Goal: Find specific fact

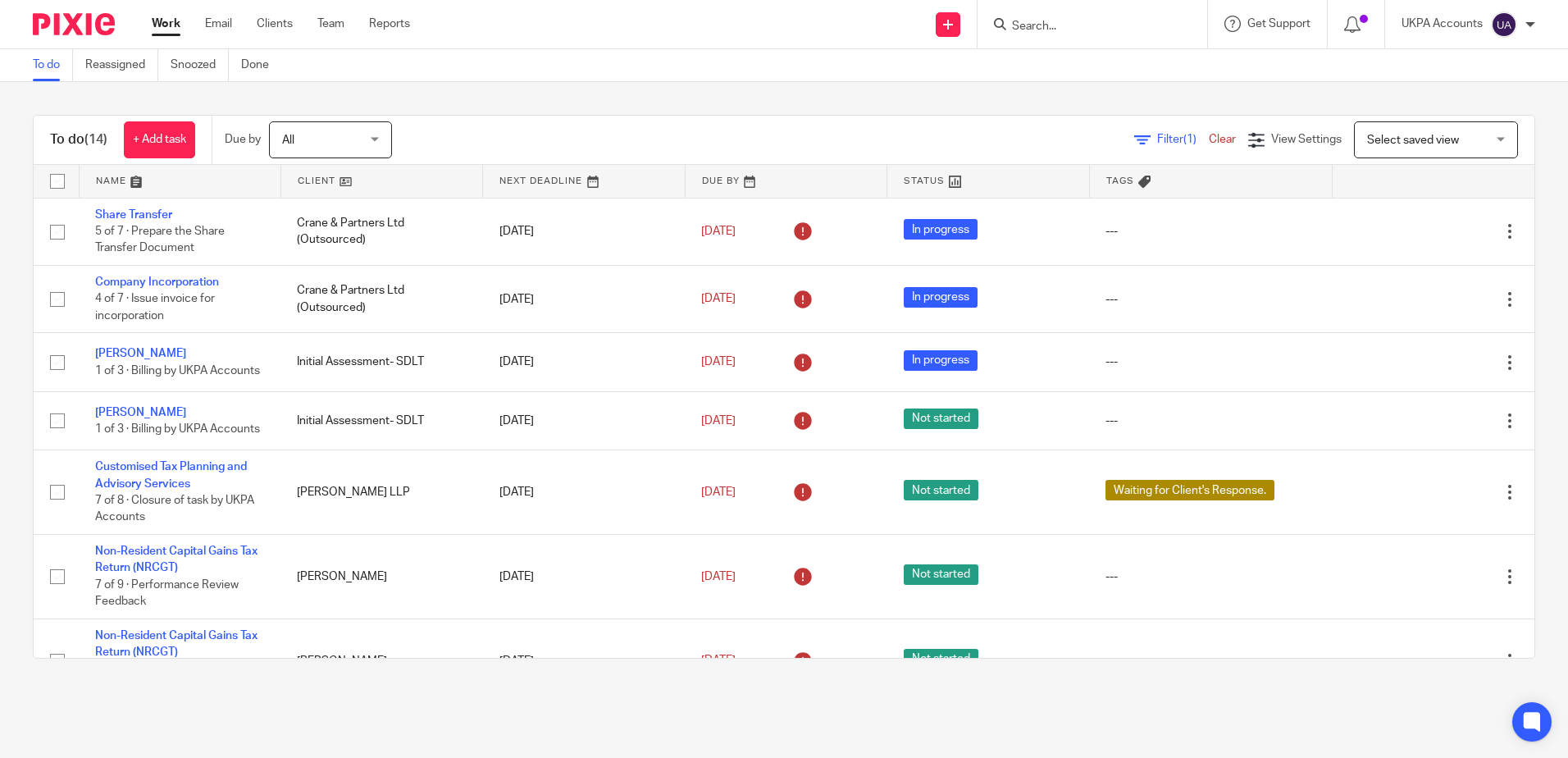
click at [1069, 33] on input "Search" at bounding box center [1083, 27] width 148 height 15
type input "sonia dad"
click button "submit" at bounding box center [0, 0] width 0 height 0
click at [1132, 65] on link at bounding box center [1155, 71] width 297 height 38
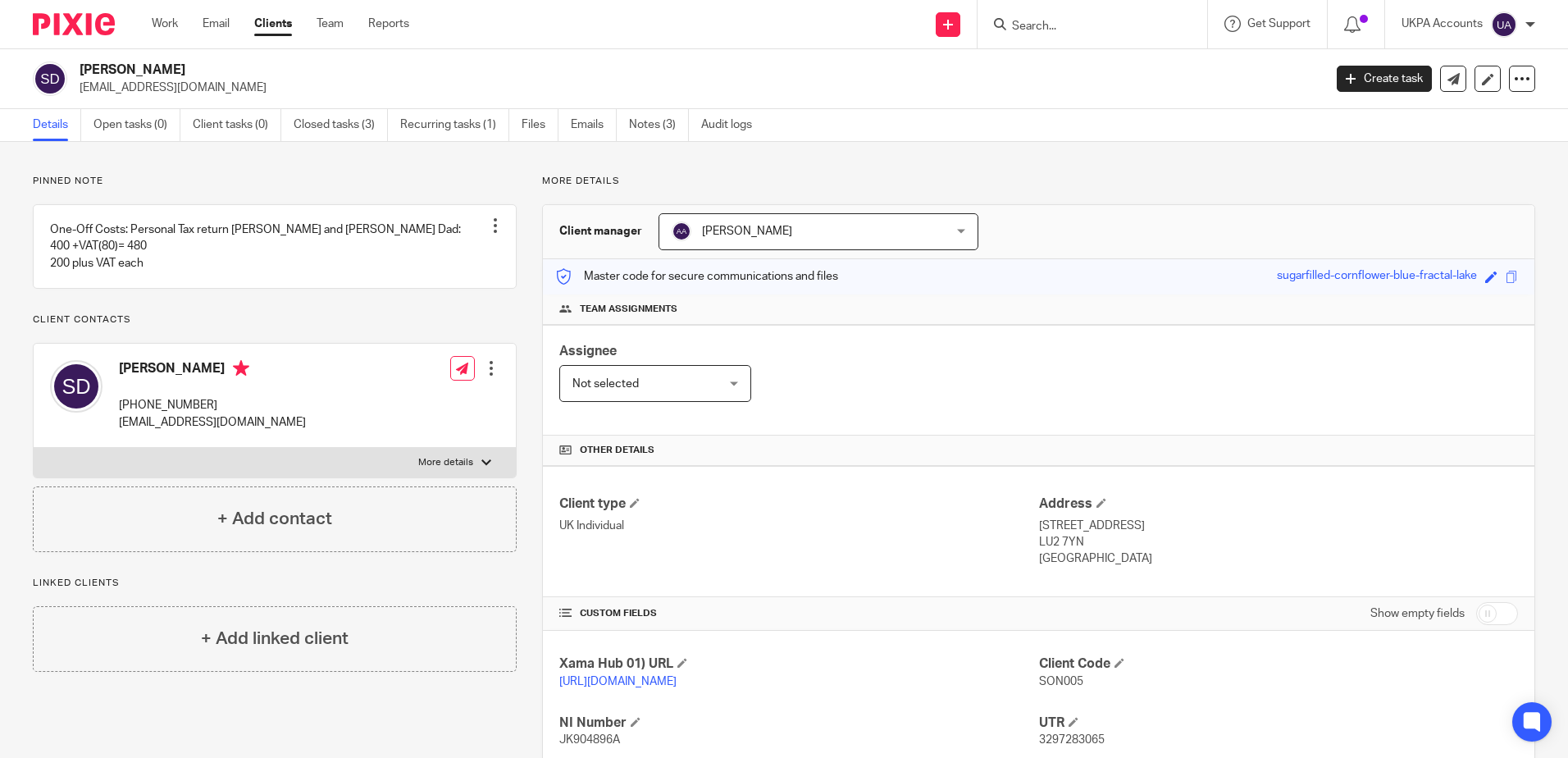
click at [1134, 167] on div "Pinned note One-Off Costs: Personal Tax return [PERSON_NAME] and [PERSON_NAME] …" at bounding box center [784, 562] width 1568 height 842
drag, startPoint x: 142, startPoint y: 399, endPoint x: 226, endPoint y: 391, distance: 84.4
click at [226, 391] on div "[PERSON_NAME] [PHONE_NUMBER] [EMAIL_ADDRESS][DOMAIN_NAME]" at bounding box center [212, 396] width 187 height 71
copy p "[PHONE_NUMBER]"
click at [1040, 186] on p "More details" at bounding box center [1038, 181] width 993 height 13
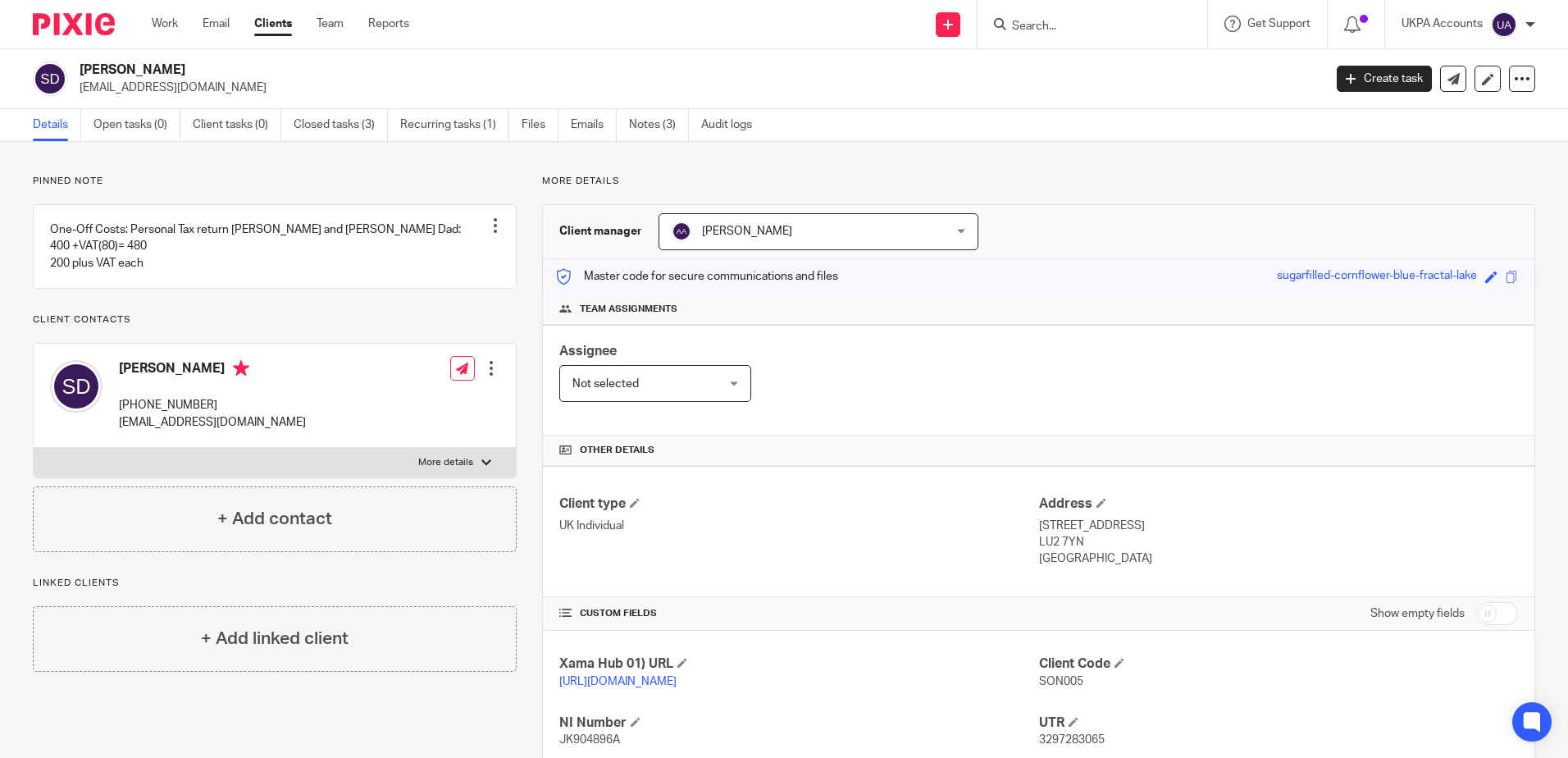
click at [746, 168] on div "Pinned note One-Off Costs: Personal Tax return [PERSON_NAME] and [PERSON_NAME] …" at bounding box center [784, 562] width 1568 height 842
drag, startPoint x: 382, startPoint y: 171, endPoint x: 818, endPoint y: 261, distance: 445.2
click at [382, 171] on div "Pinned note One-Off Costs: Personal Tax return [PERSON_NAME] and [PERSON_NAME] …" at bounding box center [784, 562] width 1568 height 842
